Goal: Answer question/provide support: Answer question/provide support

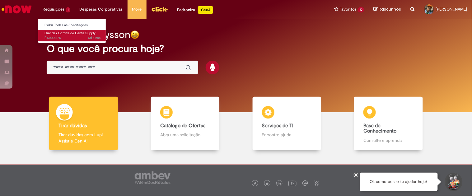
click at [63, 34] on span "Dúvidas Comite de Gente Supply" at bounding box center [69, 33] width 51 height 5
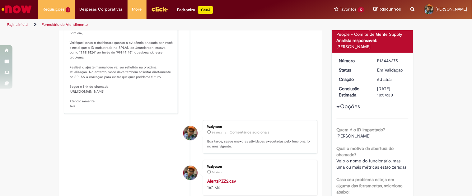
scroll to position [64, 0]
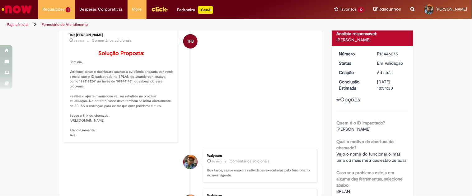
drag, startPoint x: 67, startPoint y: 131, endPoint x: 161, endPoint y: 135, distance: 94.4
click at [161, 135] on p "Solução Proposta: Bom dia, Verifiquei tanto o dashboard quanto a evidência anex…" at bounding box center [122, 93] width 104 height 87
copy p "[URL][DOMAIN_NAME]"
click at [128, 77] on p "Solução Proposta: Bom dia, Verifiquei tanto o dashboard quanto a evidência anex…" at bounding box center [122, 93] width 104 height 87
click at [118, 86] on p "Solução Proposta: Bom dia, Verifiquei tanto o dashboard quanto a evidência anex…" at bounding box center [122, 93] width 104 height 87
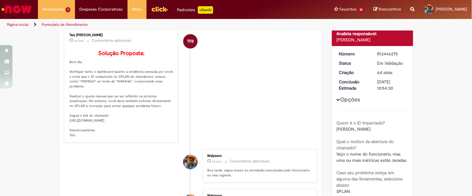
click at [118, 86] on p "Solução Proposta: Bom dia, Verifiquei tanto o dashboard quanto a evidência anex…" at bounding box center [122, 93] width 104 height 87
click at [118, 88] on p "Solução Proposta: Bom dia, Verifiquei tanto o dashboard quanto a evidência anex…" at bounding box center [122, 93] width 104 height 87
click at [120, 91] on p "Solução Proposta: Bom dia, Verifiquei tanto o dashboard quanto a evidência anex…" at bounding box center [122, 93] width 104 height 87
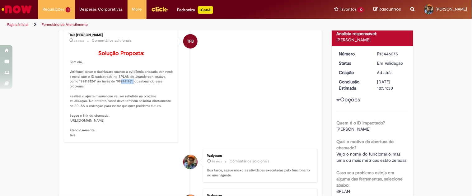
copy p "99844146"
click at [82, 89] on p "Solução Proposta: Bom dia, Verifiquei tanto o dashboard quanto a evidência anex…" at bounding box center [122, 93] width 104 height 87
copy p "99818524"
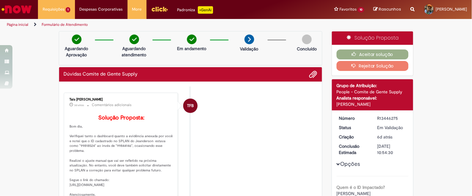
click at [278, 99] on li "TFB Tais [PERSON_NAME] 3d atrás 3 dias atrás Comentários adicionais Solução Pro…" at bounding box center [191, 150] width 254 height 114
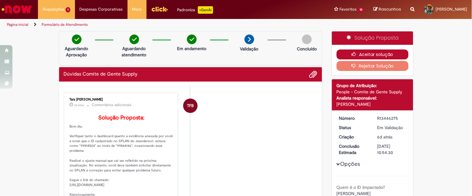
click at [359, 50] on button "Aceitar solução" at bounding box center [373, 54] width 72 height 10
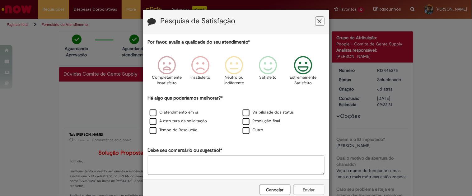
click at [306, 69] on icon "Feedback" at bounding box center [303, 65] width 23 height 19
click at [151, 112] on label "O atendimento em si" at bounding box center [174, 113] width 49 height 6
click at [153, 124] on label "A estrutura da solicitação" at bounding box center [179, 121] width 58 height 6
click at [150, 131] on label "Tempo de Resolução" at bounding box center [174, 130] width 48 height 6
click at [307, 194] on button "Enviar" at bounding box center [308, 189] width 31 height 11
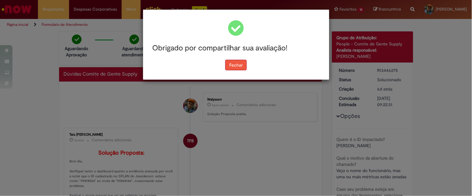
click at [237, 69] on button "Fechar" at bounding box center [235, 65] width 21 height 11
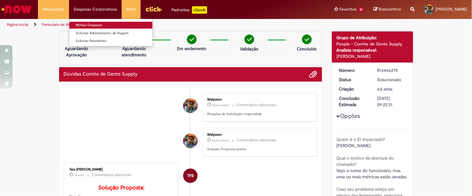
click at [90, 23] on link "Minhas Despesas" at bounding box center [110, 25] width 83 height 7
